Goal: Find contact information: Find contact information

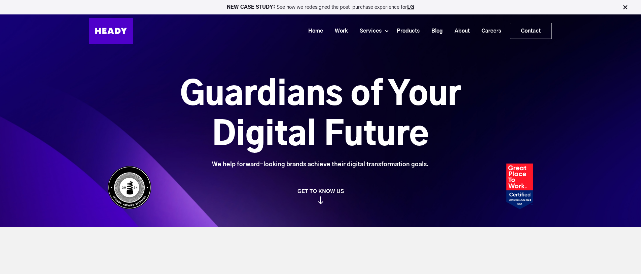
click at [457, 27] on link "About" at bounding box center [459, 31] width 27 height 12
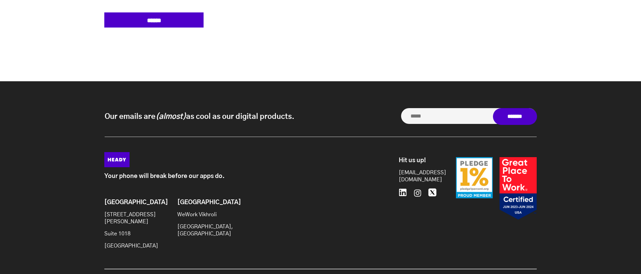
scroll to position [3190, 0]
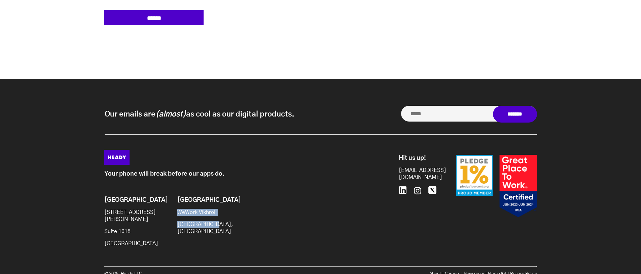
drag, startPoint x: 176, startPoint y: 189, endPoint x: 225, endPoint y: 201, distance: 50.6
click at [225, 201] on div "Brooklyn 20 Jay St Suite 1018 Brooklyn, NY 11201 Mumbai WeWork Vikhroli Mumbai,…" at bounding box center [206, 225] width 205 height 56
copy div "WeWork Vikhroli Mumbai, India"
